Goal: Consume media (video, audio)

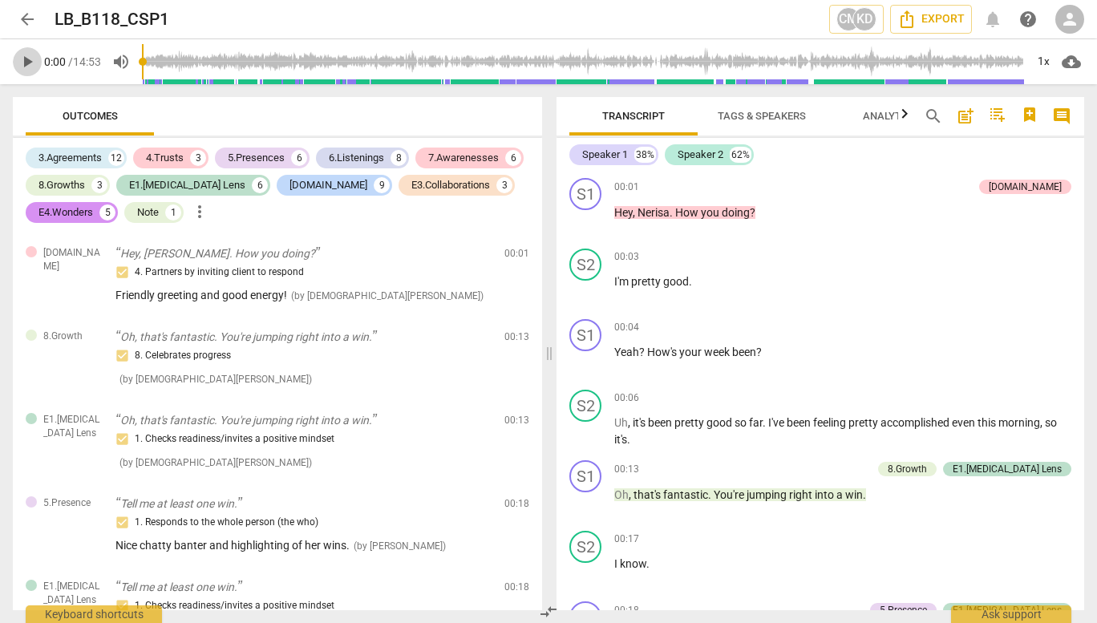
click at [34, 65] on span "play_arrow" at bounding box center [27, 61] width 19 height 19
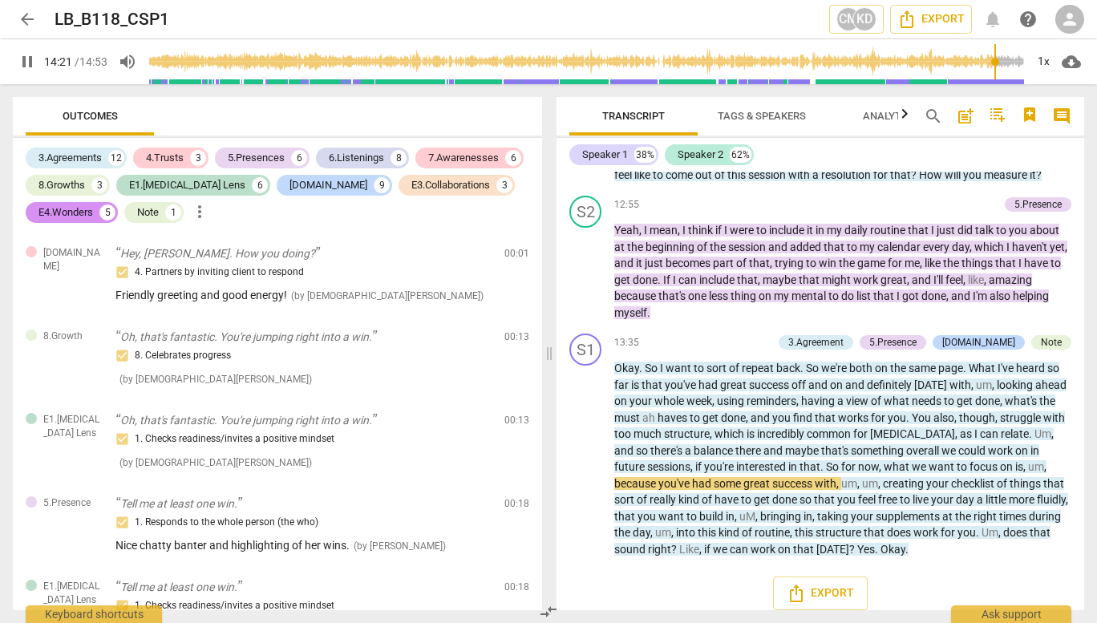
scroll to position [4903, 0]
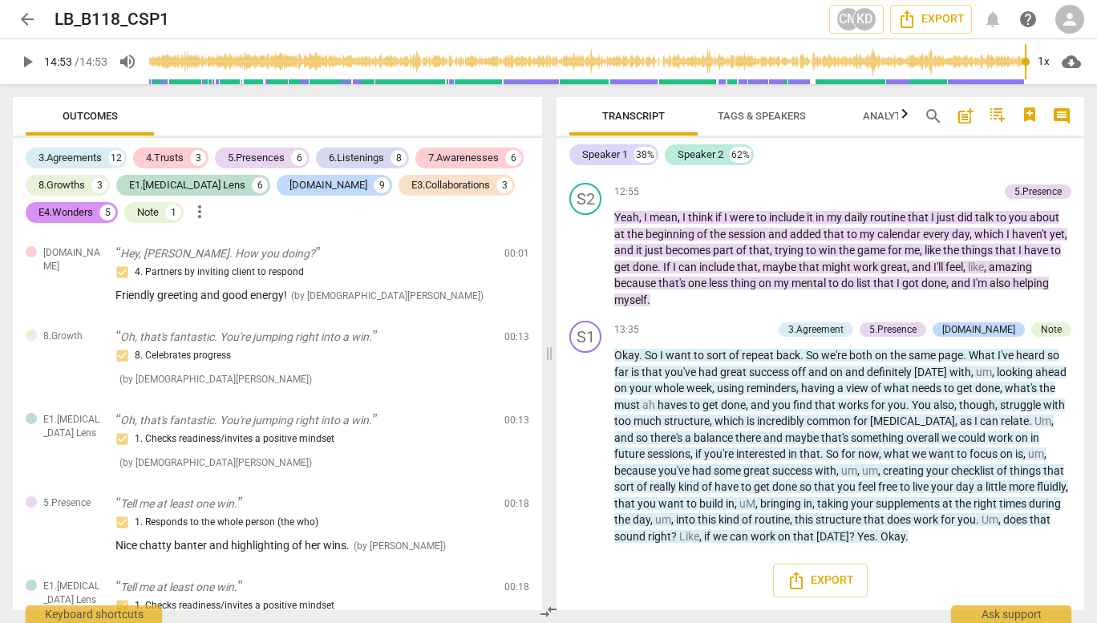
type input "893"
click at [23, 16] on span "arrow_back" at bounding box center [27, 19] width 19 height 19
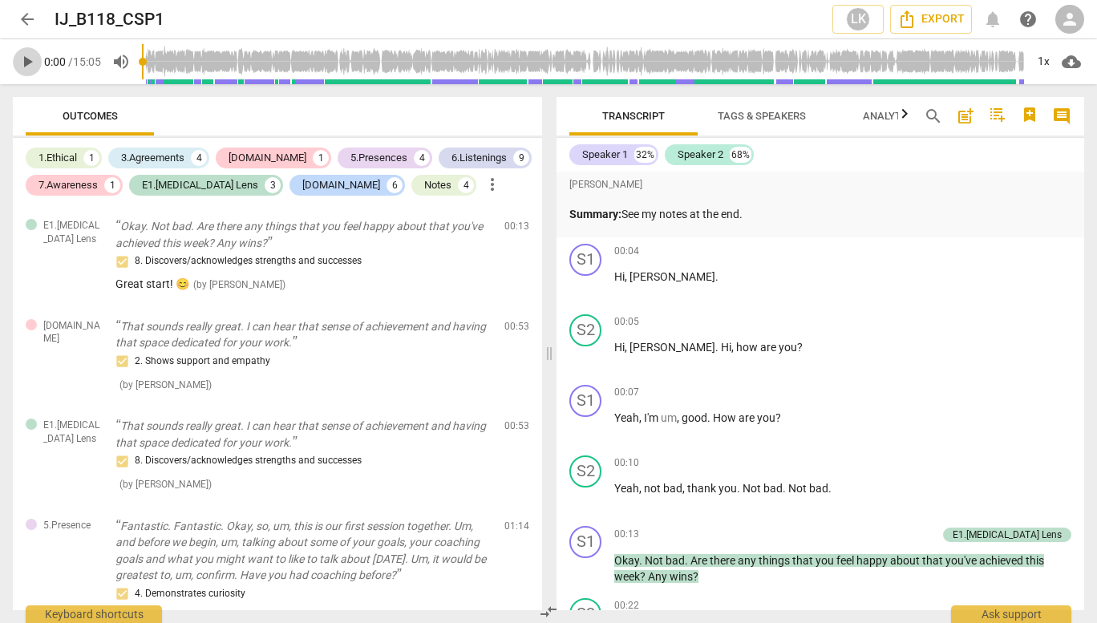
click at [20, 68] on span "play_arrow" at bounding box center [27, 61] width 19 height 19
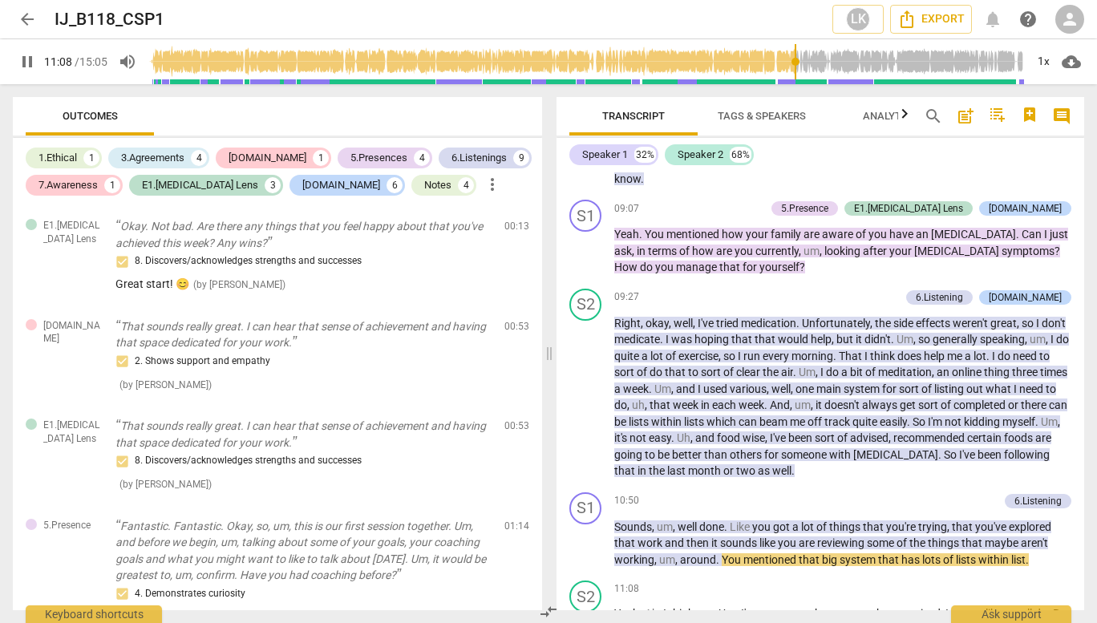
scroll to position [2850, 0]
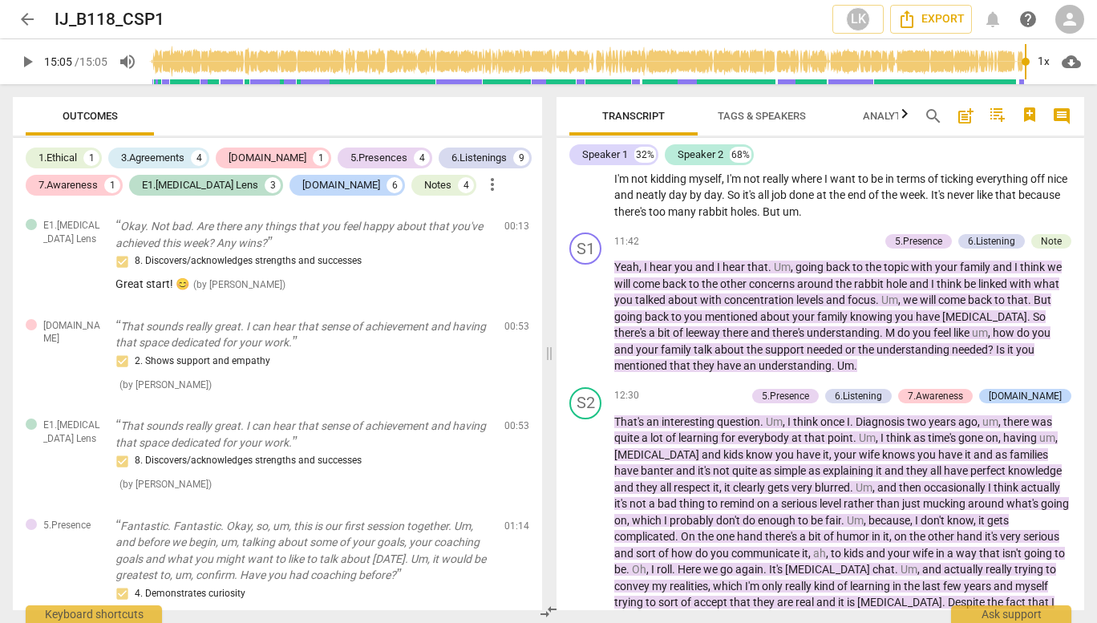
type input "905"
